Goal: Task Accomplishment & Management: Manage account settings

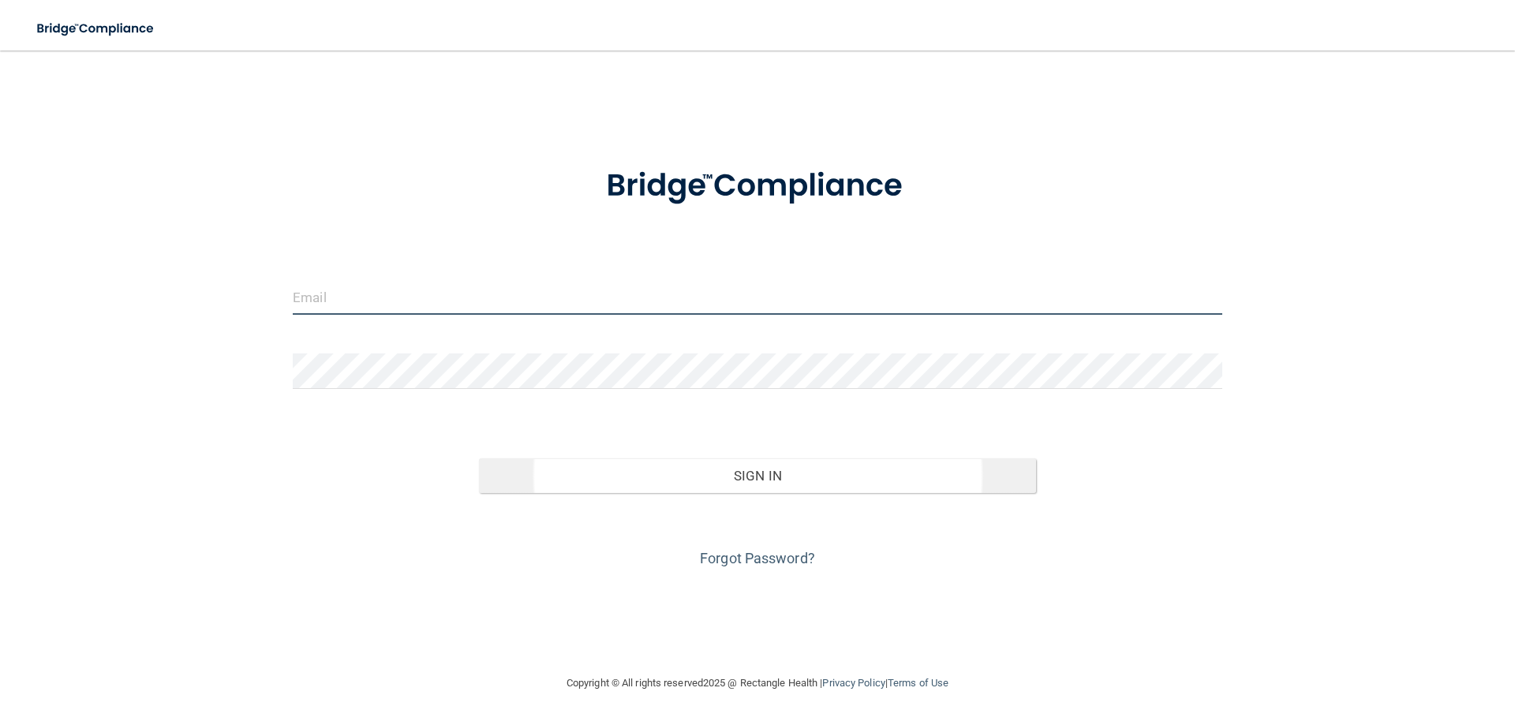
type input "[EMAIL_ADDRESS][DOMAIN_NAME]"
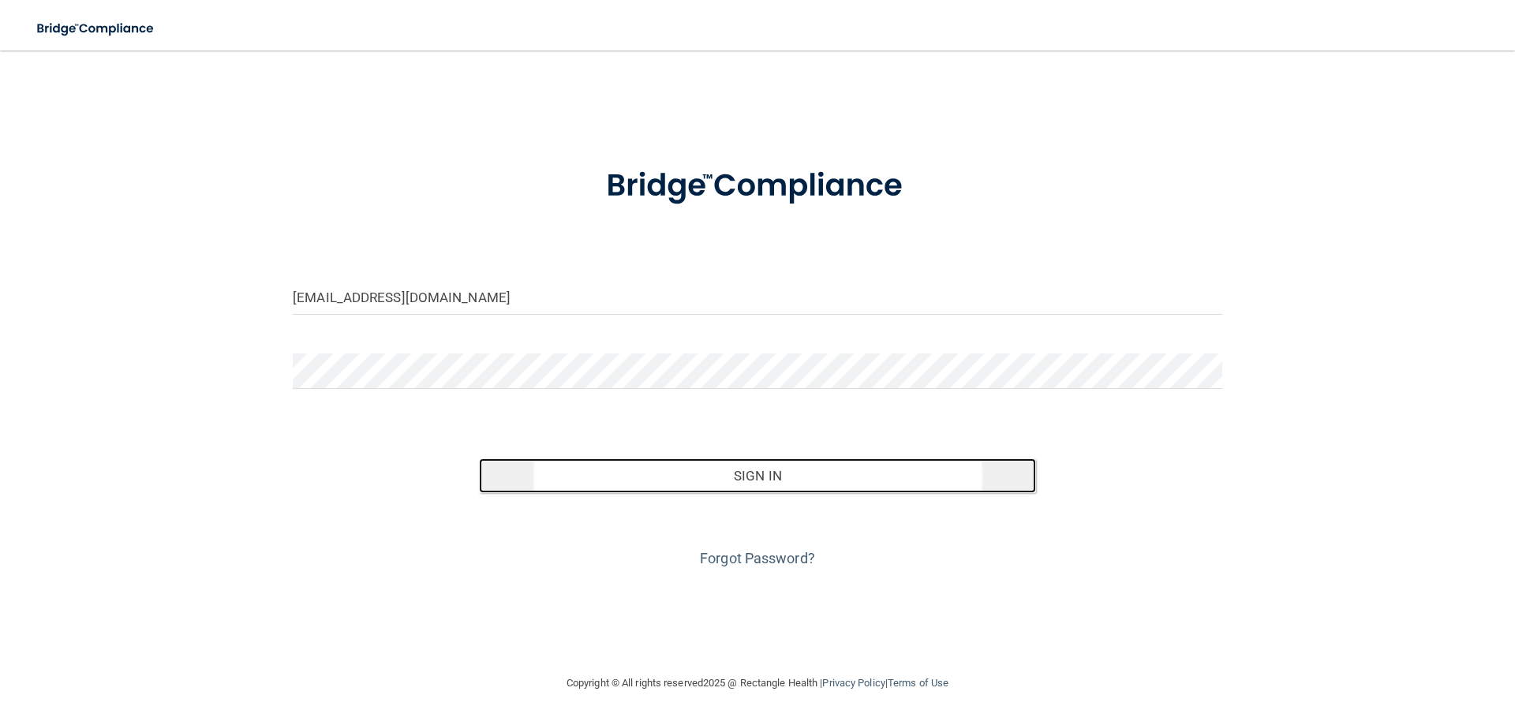
click at [747, 478] on button "Sign In" at bounding box center [758, 475] width 558 height 35
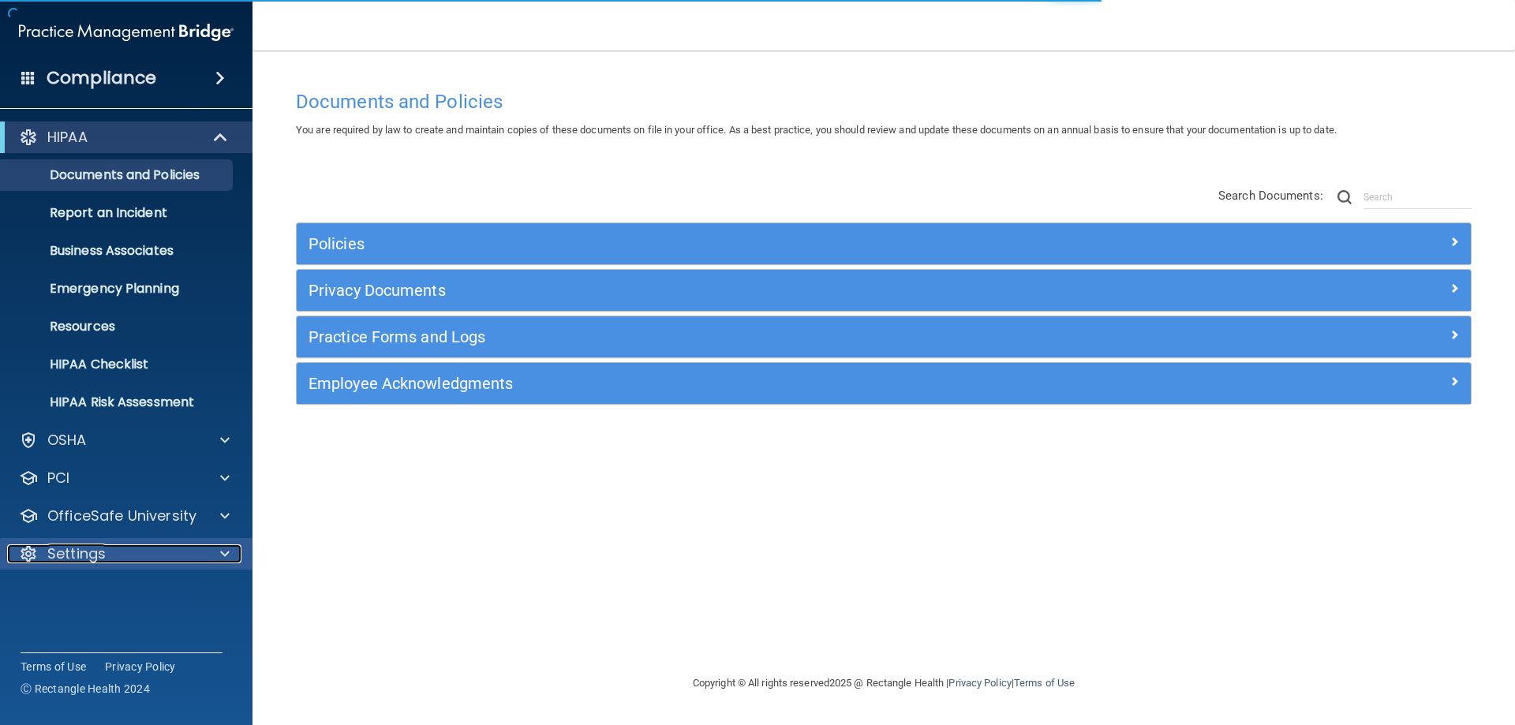
click at [223, 558] on span at bounding box center [224, 553] width 9 height 19
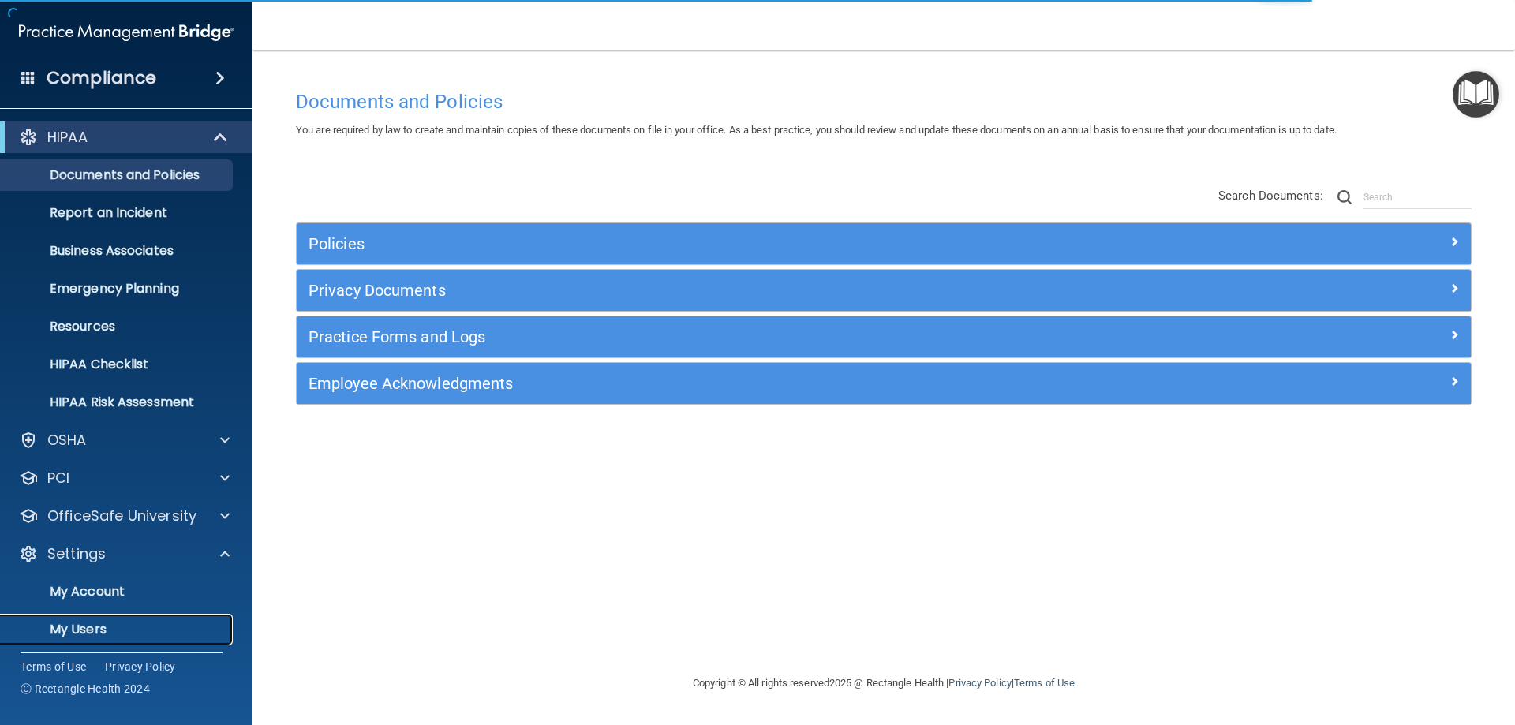
click at [112, 627] on p "My Users" at bounding box center [117, 630] width 215 height 16
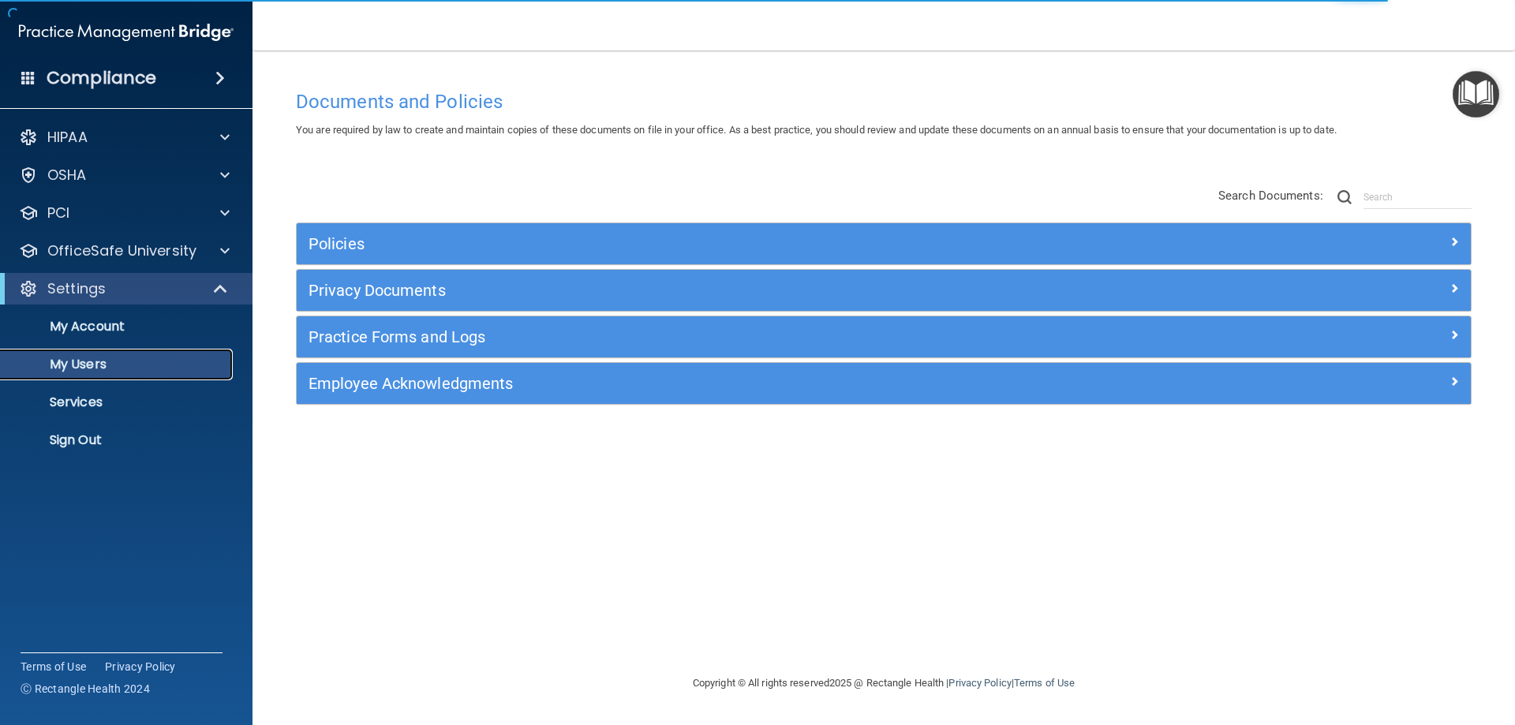
select select "20"
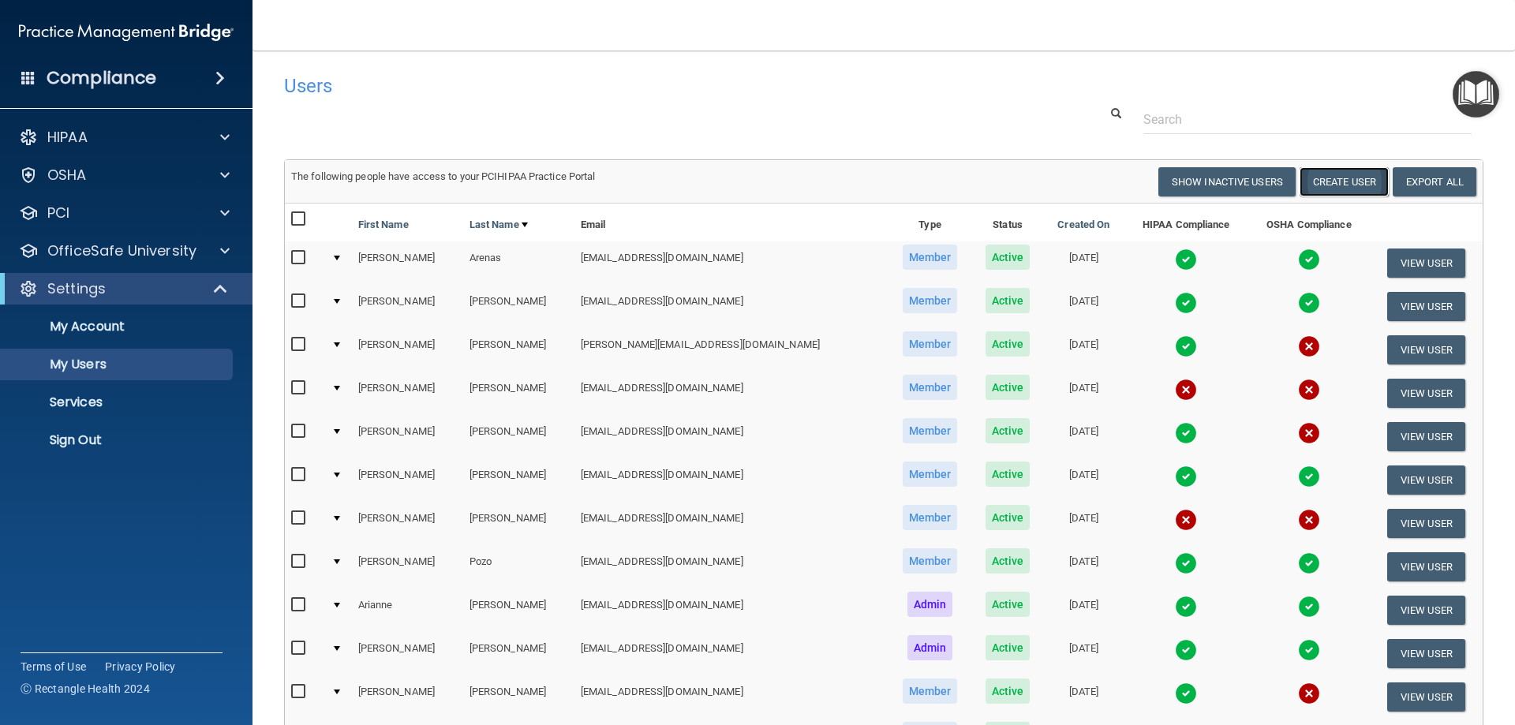
click at [1319, 182] on button "Create User" at bounding box center [1344, 181] width 89 height 29
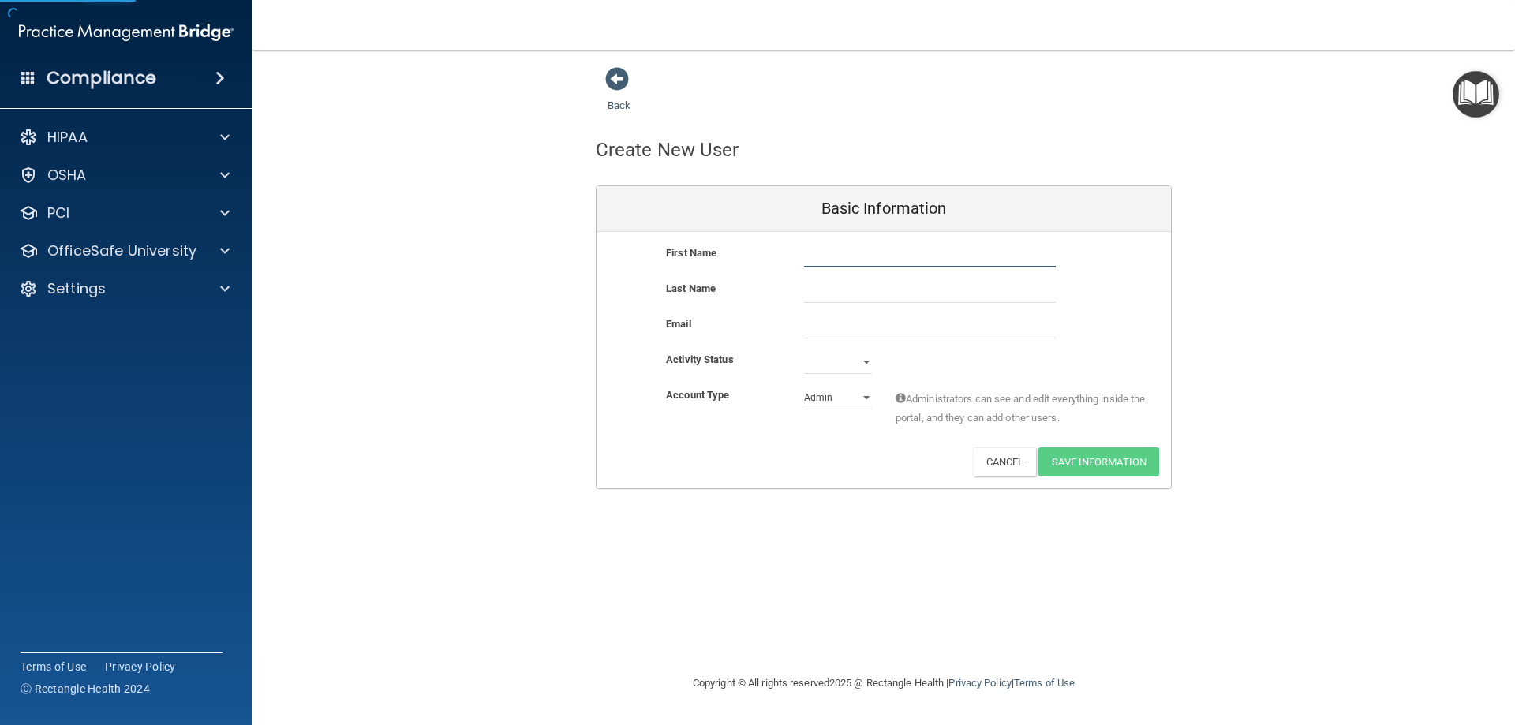
click at [842, 248] on input "text" at bounding box center [930, 256] width 252 height 24
click at [855, 254] on input "text" at bounding box center [930, 256] width 252 height 24
type input "[PERSON_NAME]"
click at [818, 294] on input "text" at bounding box center [930, 291] width 252 height 24
type input "[PERSON_NAME]"
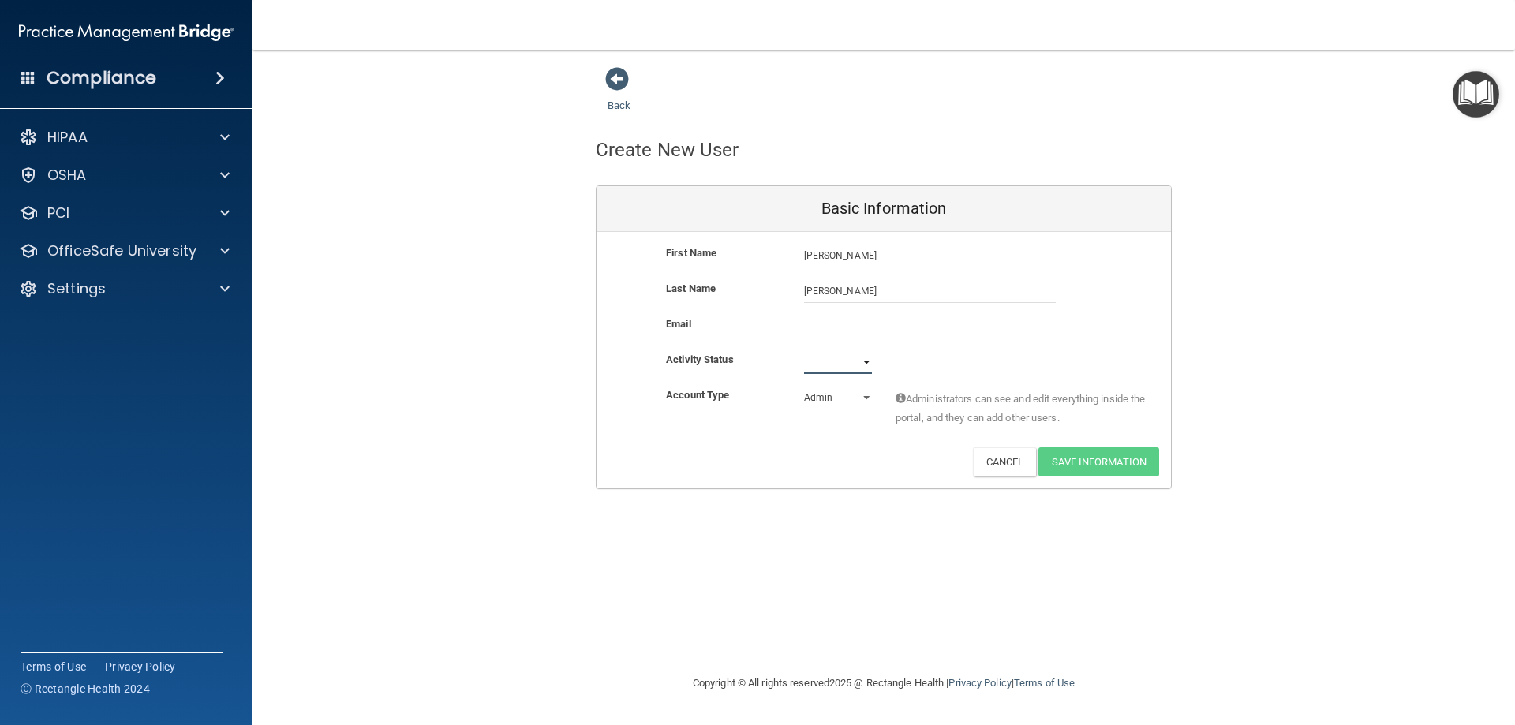
click at [867, 357] on select "Active Inactive" at bounding box center [838, 362] width 68 height 24
select select "active"
click at [804, 350] on select "Active Inactive" at bounding box center [838, 362] width 68 height 24
click at [852, 395] on select "Admin Member" at bounding box center [838, 398] width 68 height 24
select select "practice_member"
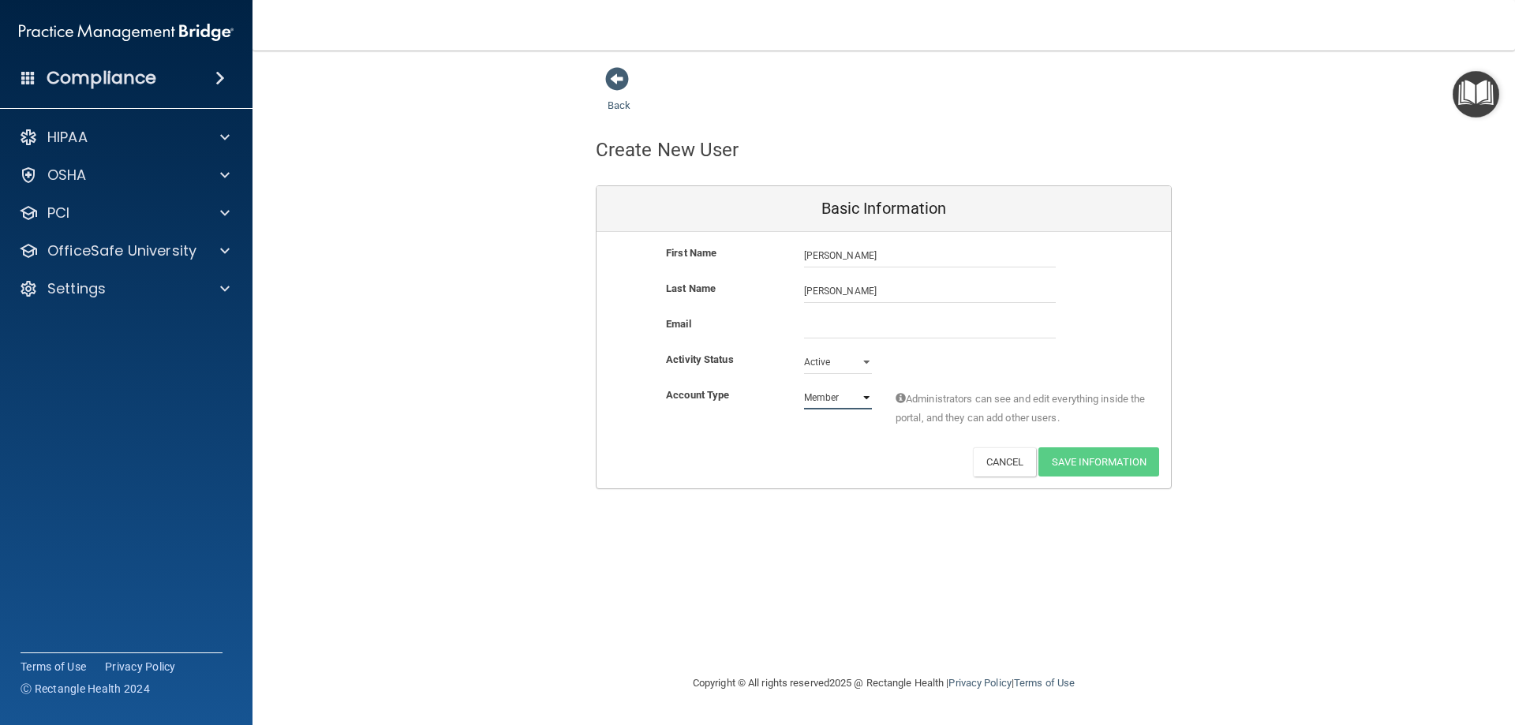
click at [804, 386] on select "Admin Member" at bounding box center [838, 398] width 68 height 24
click at [817, 327] on input "email" at bounding box center [930, 327] width 252 height 24
type input "[EMAIL_ADDRESS][DOMAIN_NAME]"
click at [1086, 458] on button "Save Information" at bounding box center [1098, 465] width 121 height 29
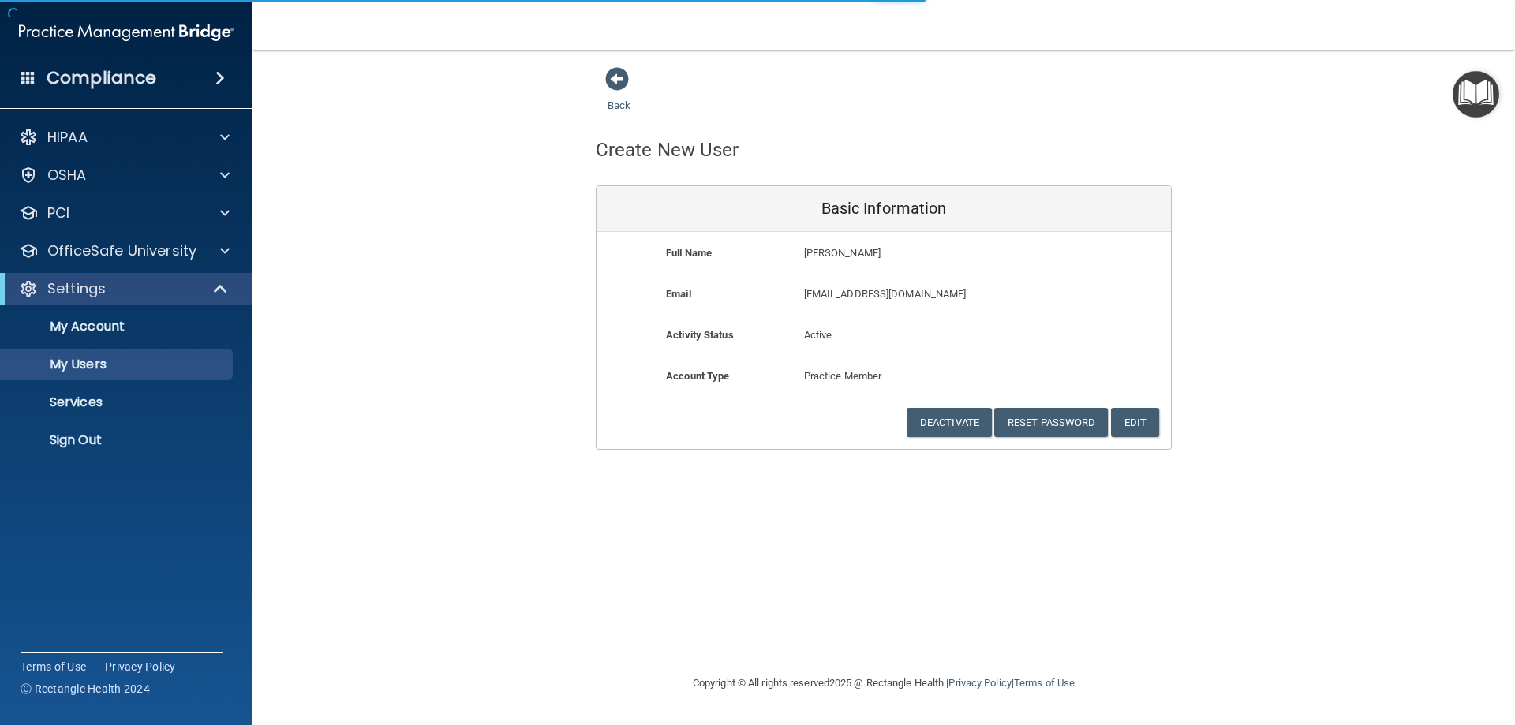
select select "20"
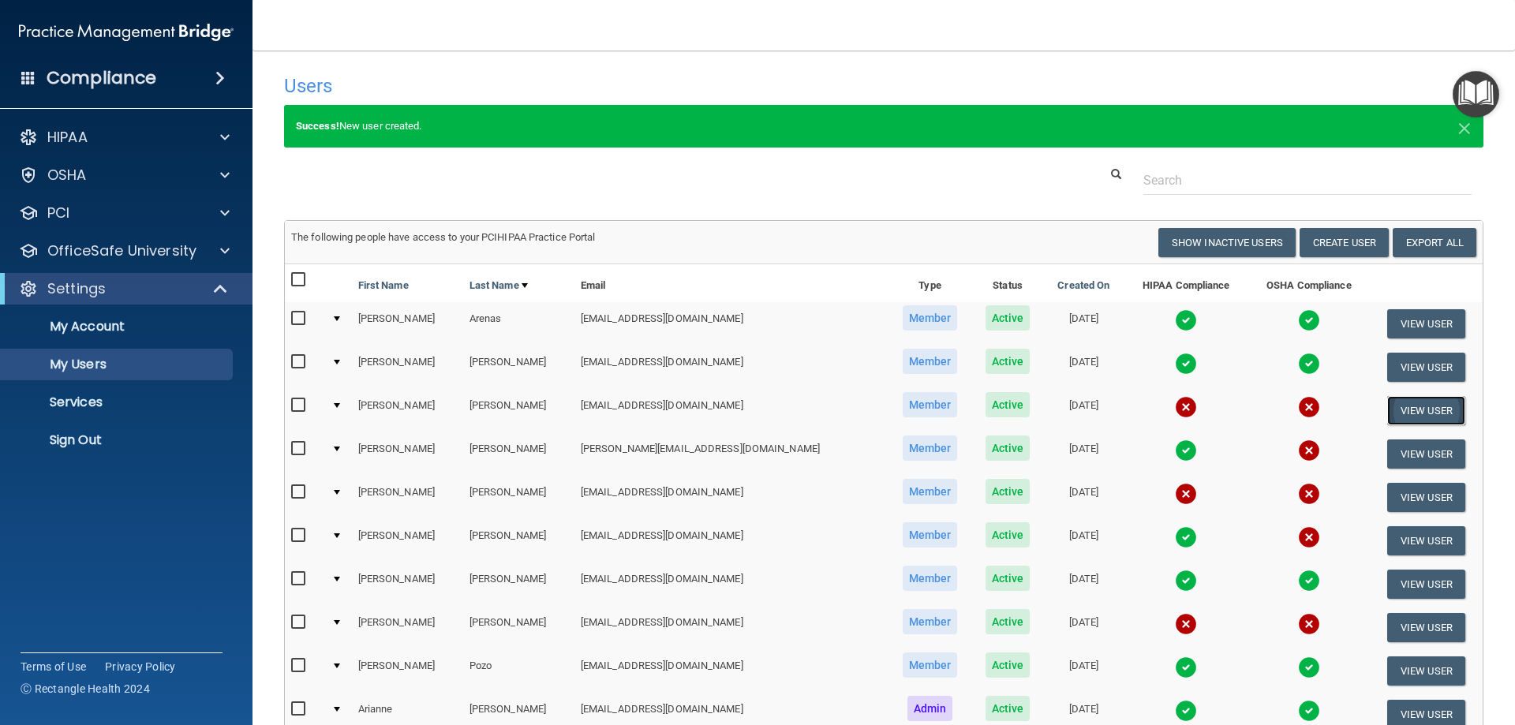
click at [1394, 413] on button "View User" at bounding box center [1426, 410] width 78 height 29
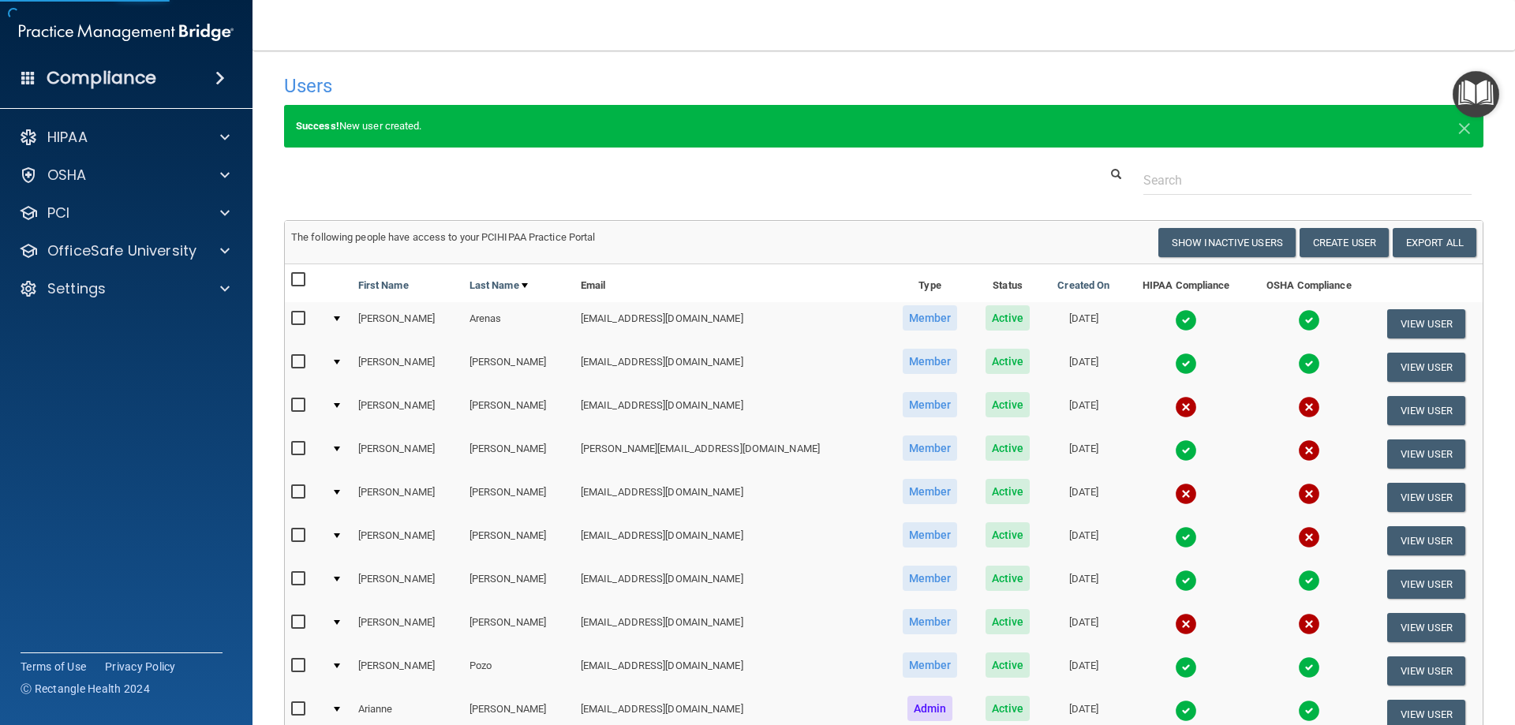
select select "practice_member"
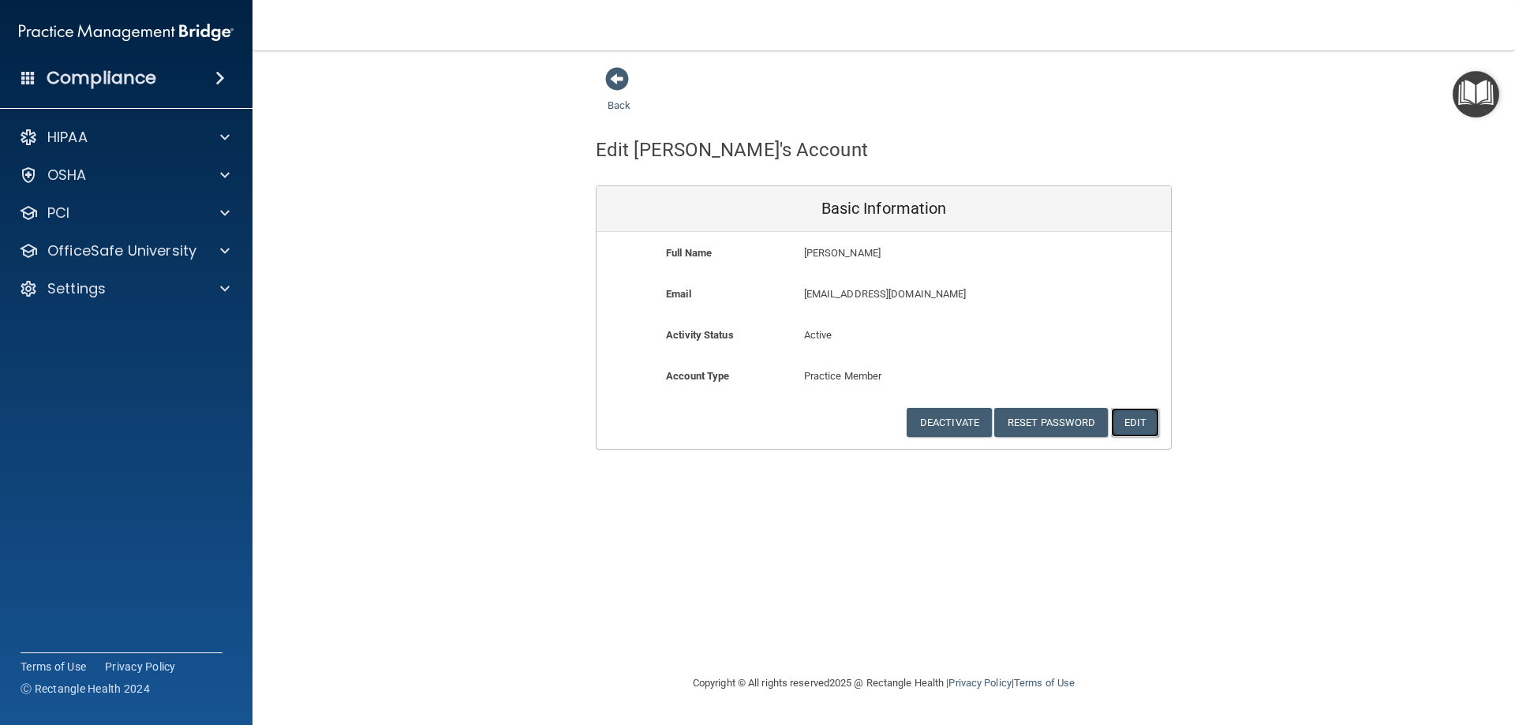
click at [1132, 422] on button "Edit" at bounding box center [1135, 422] width 48 height 29
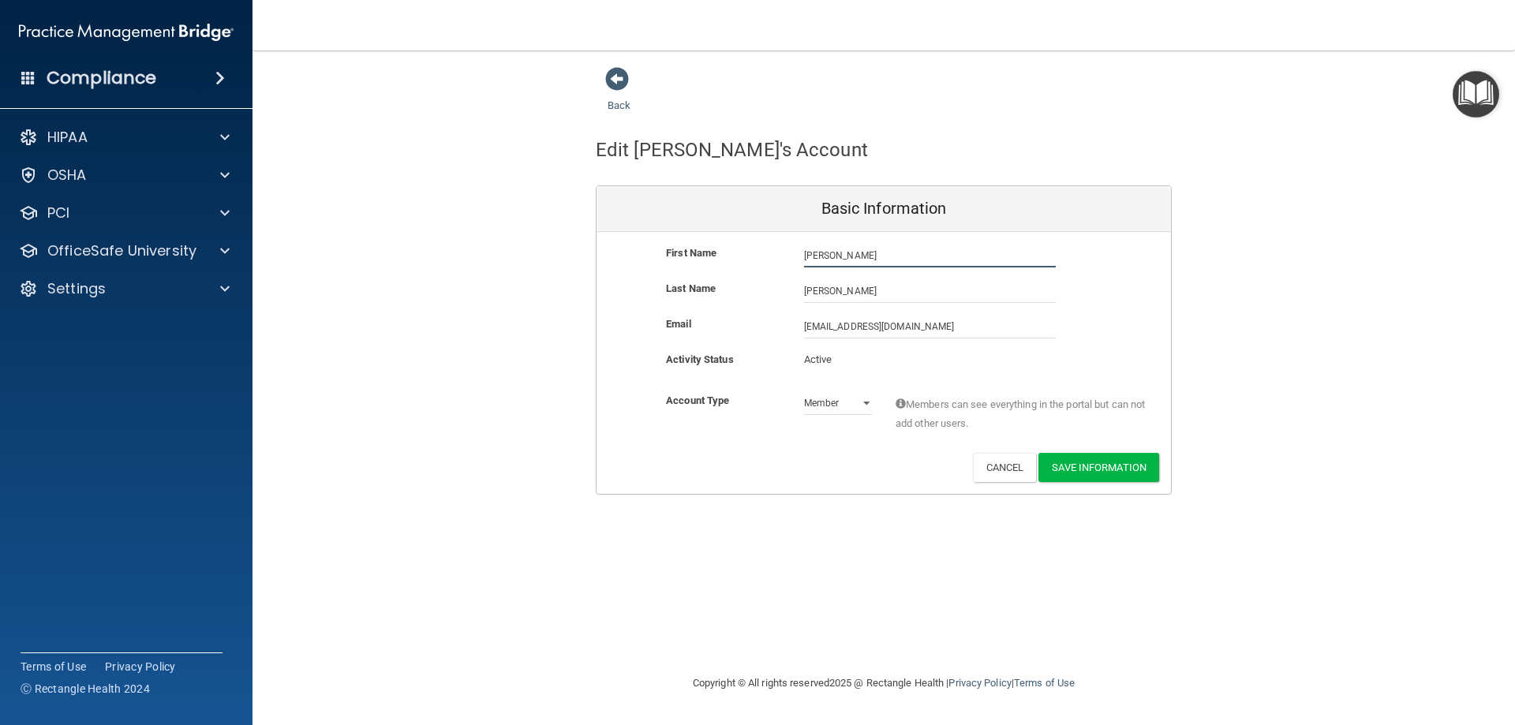
click at [809, 256] on input "[PERSON_NAME]" at bounding box center [930, 256] width 252 height 24
type input "[PERSON_NAME]"
click at [1109, 470] on button "Save Information" at bounding box center [1098, 467] width 121 height 29
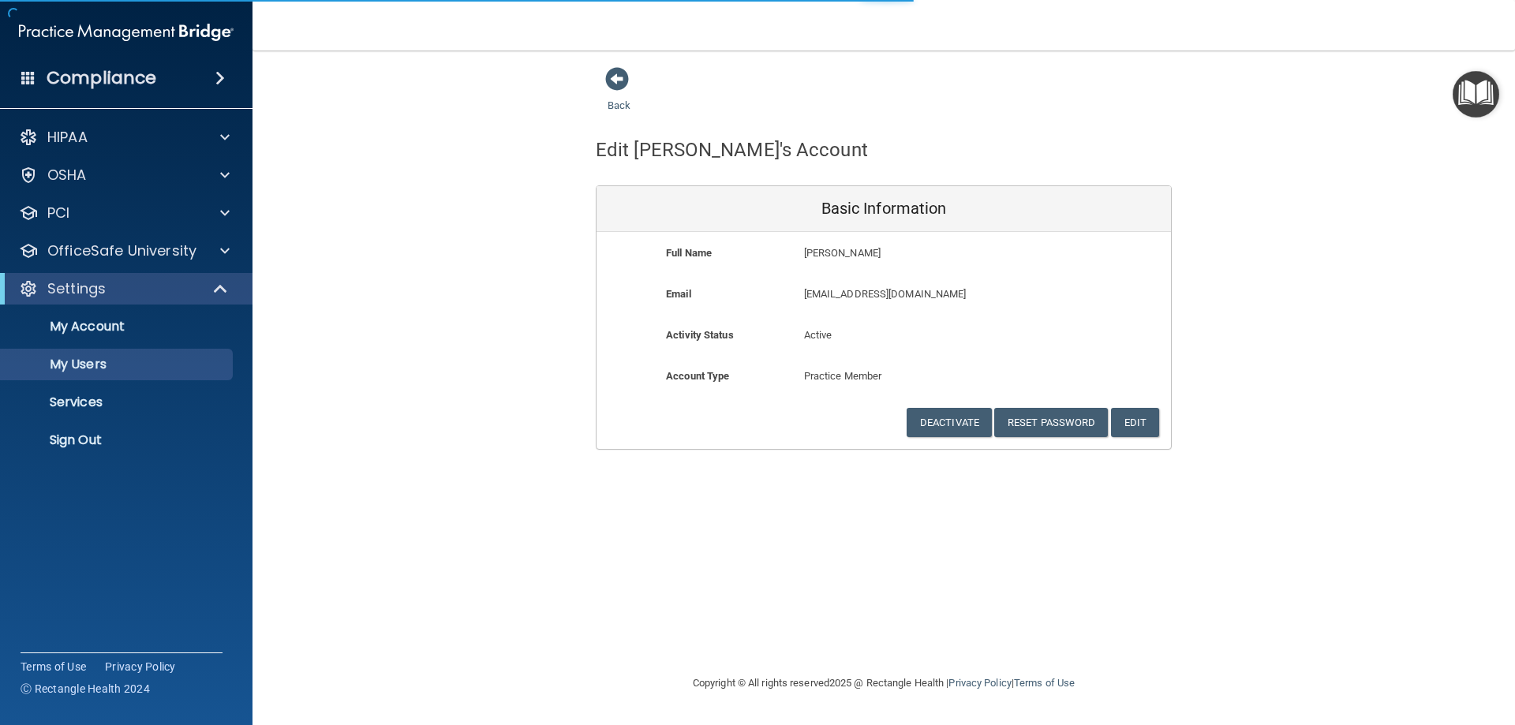
select select "20"
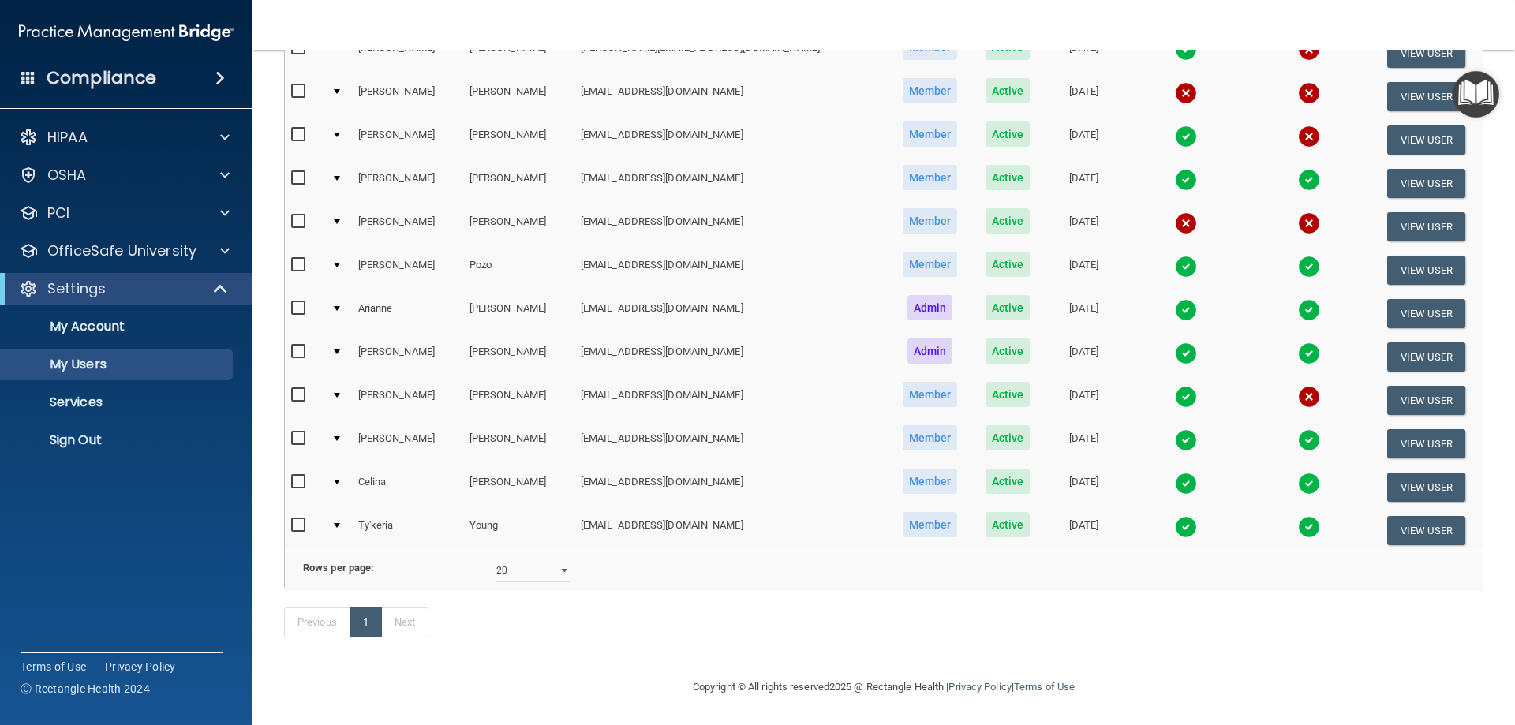
scroll to position [30, 0]
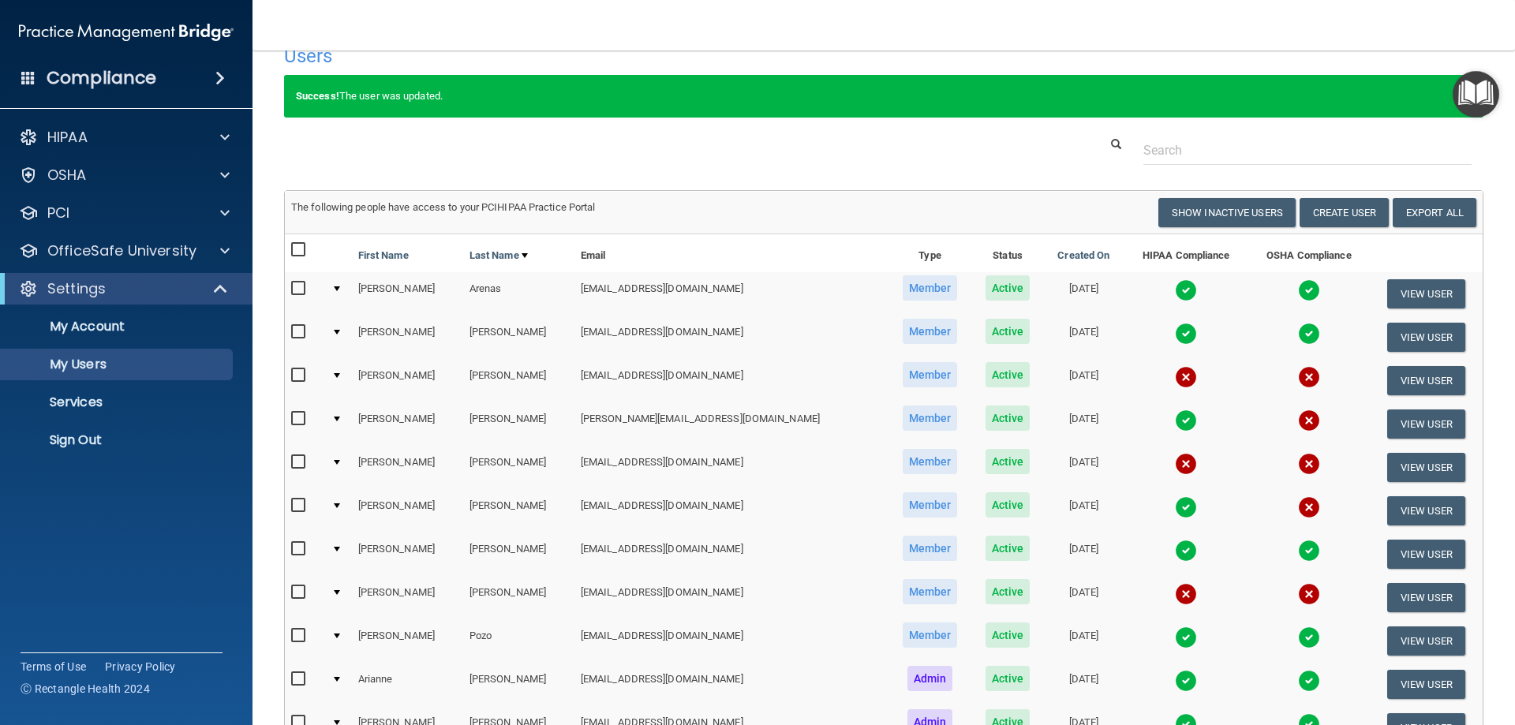
click at [299, 463] on input "checkbox" at bounding box center [300, 462] width 18 height 13
checkbox input "true"
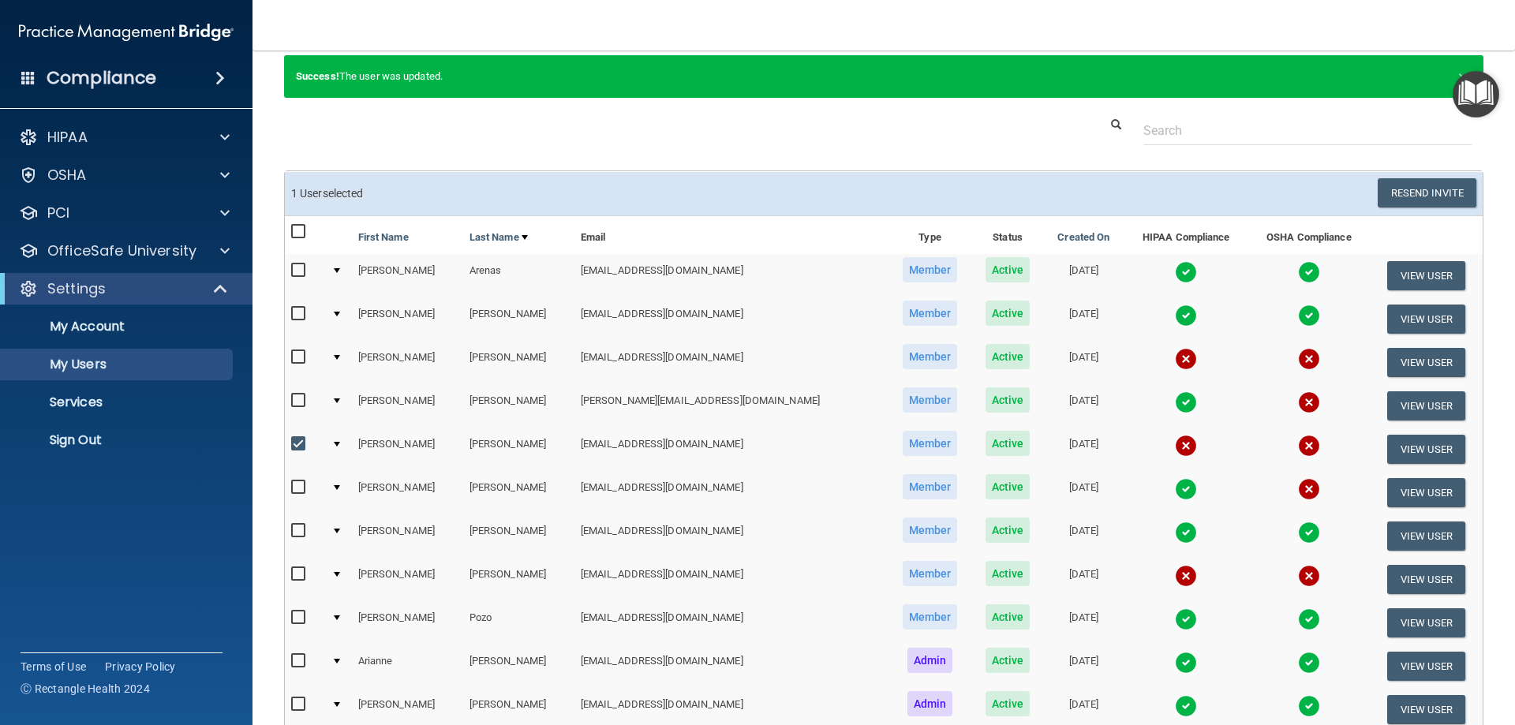
scroll to position [237, 0]
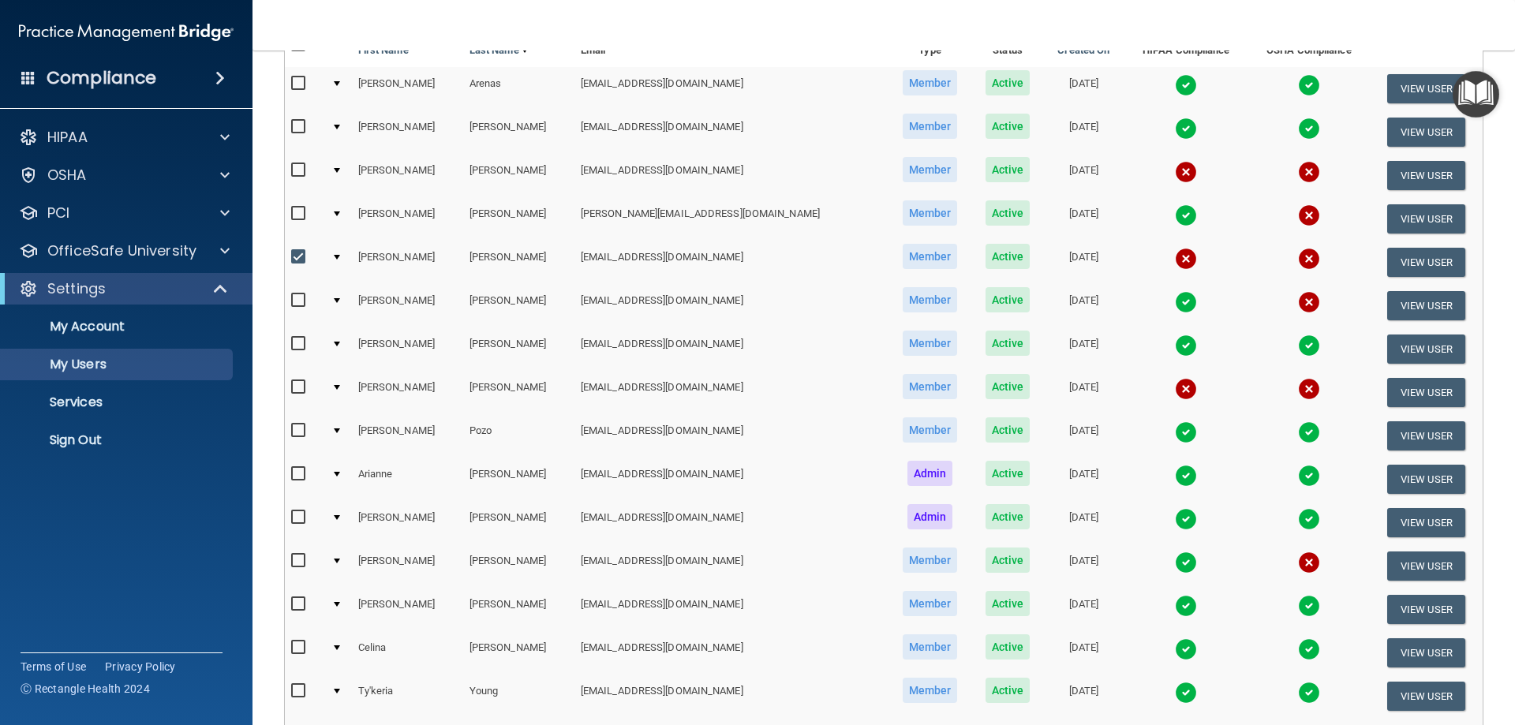
click at [298, 172] on input "checkbox" at bounding box center [300, 170] width 18 height 13
checkbox input "true"
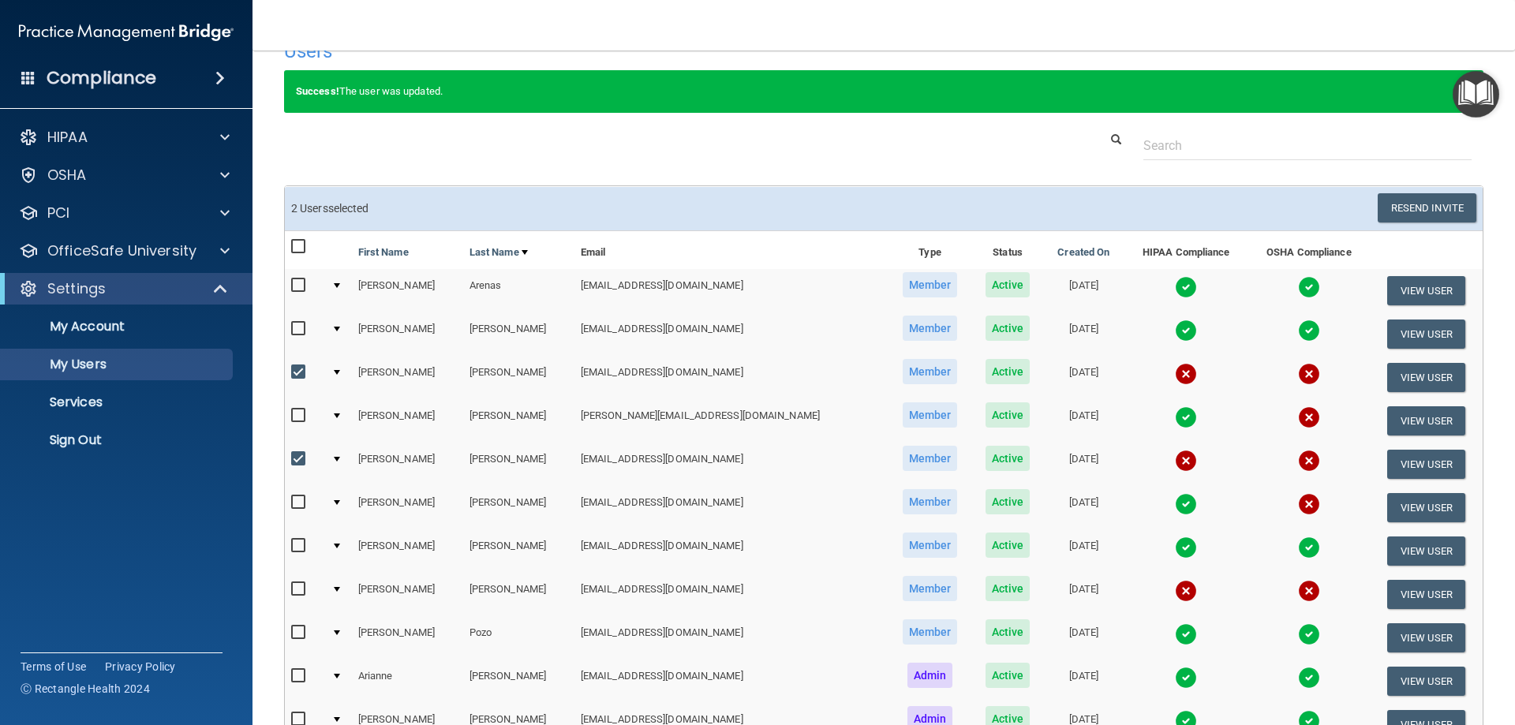
scroll to position [0, 0]
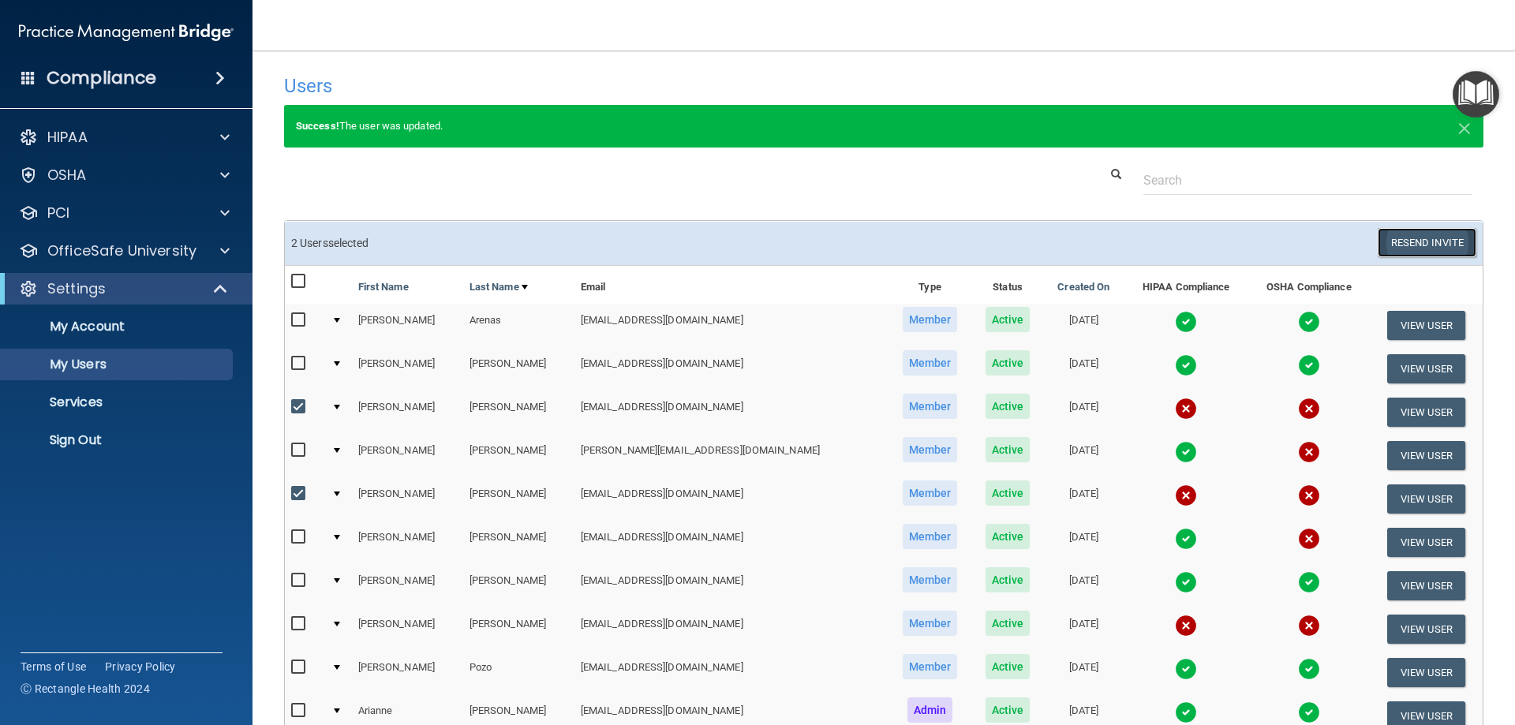
click at [1396, 240] on button "Resend Invite" at bounding box center [1427, 242] width 99 height 29
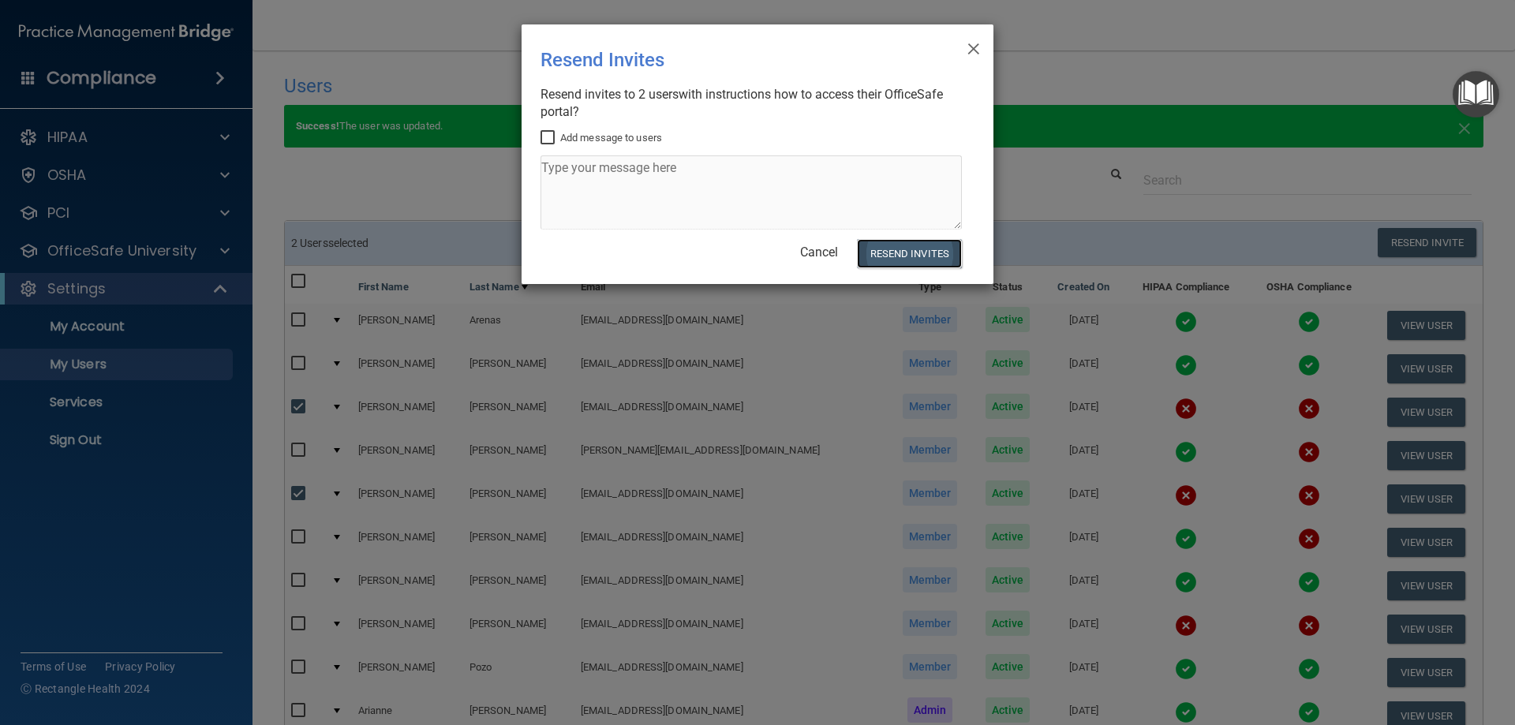
click at [899, 253] on button "Resend Invites" at bounding box center [909, 253] width 105 height 29
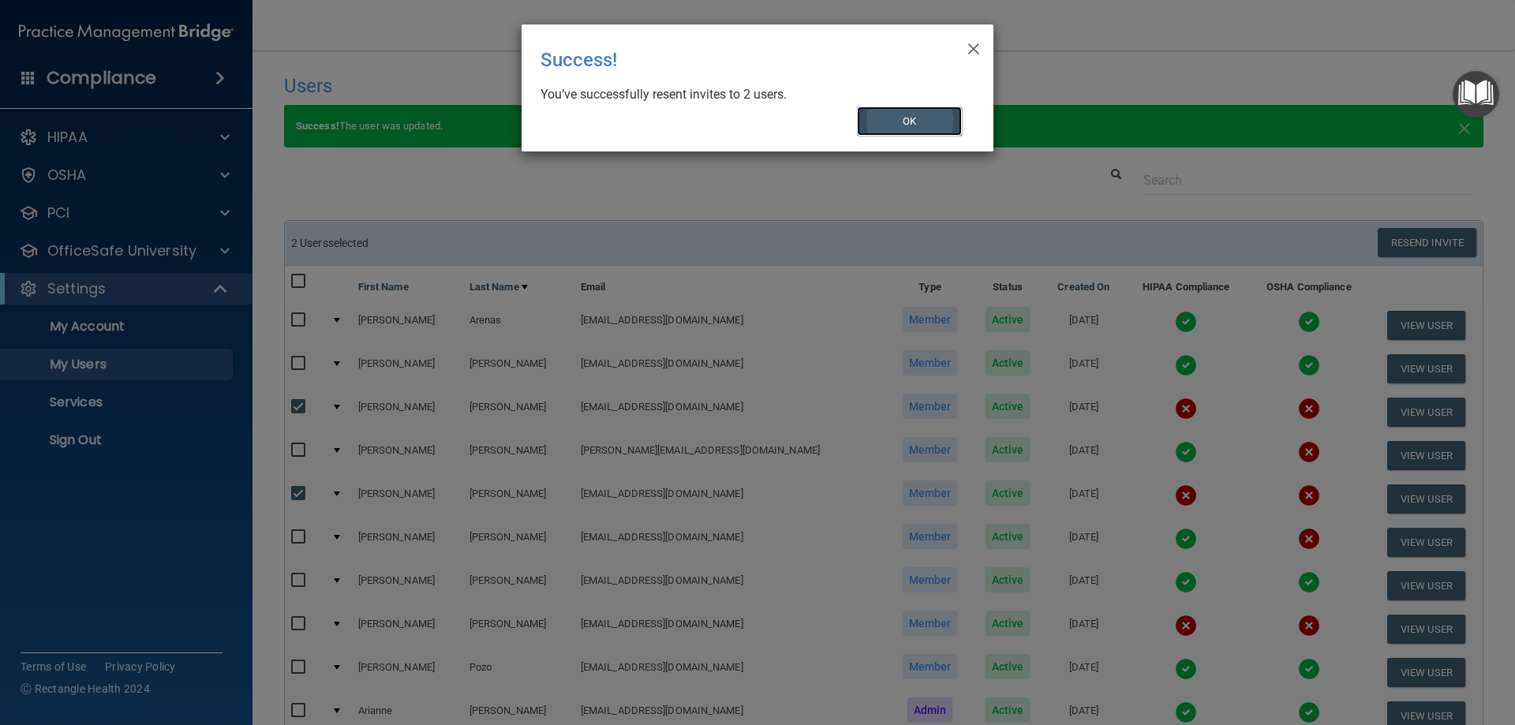
click at [918, 118] on button "OK" at bounding box center [910, 121] width 106 height 29
